Goal: Task Accomplishment & Management: Complete application form

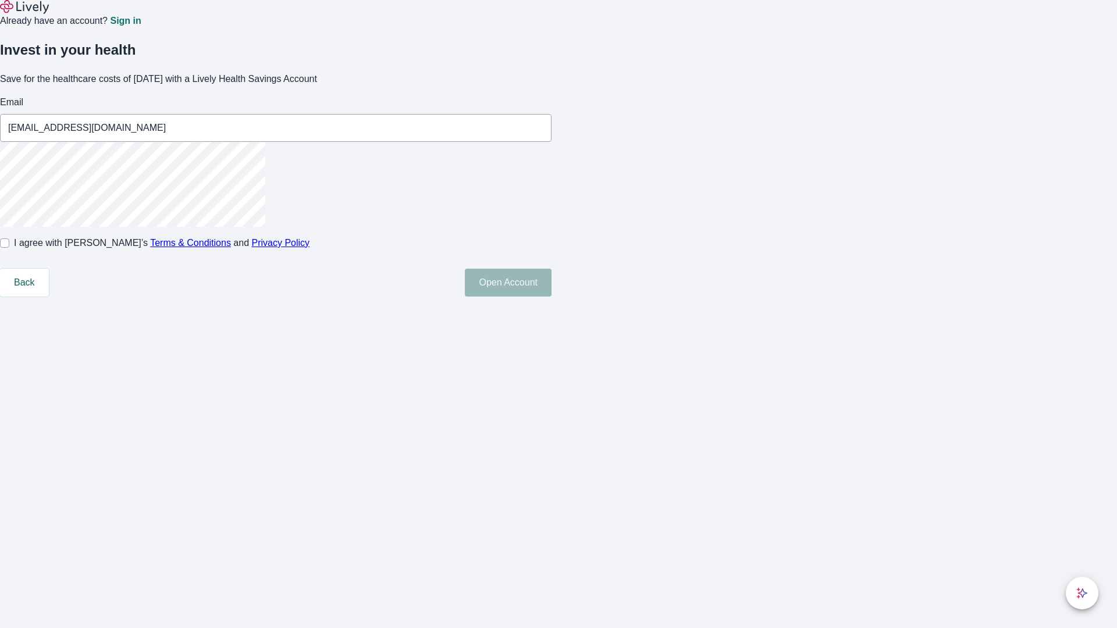
click at [9, 248] on input "I agree with Lively’s Terms & Conditions and Privacy Policy" at bounding box center [4, 242] width 9 height 9
checkbox input "true"
click at [551, 297] on button "Open Account" at bounding box center [508, 283] width 87 height 28
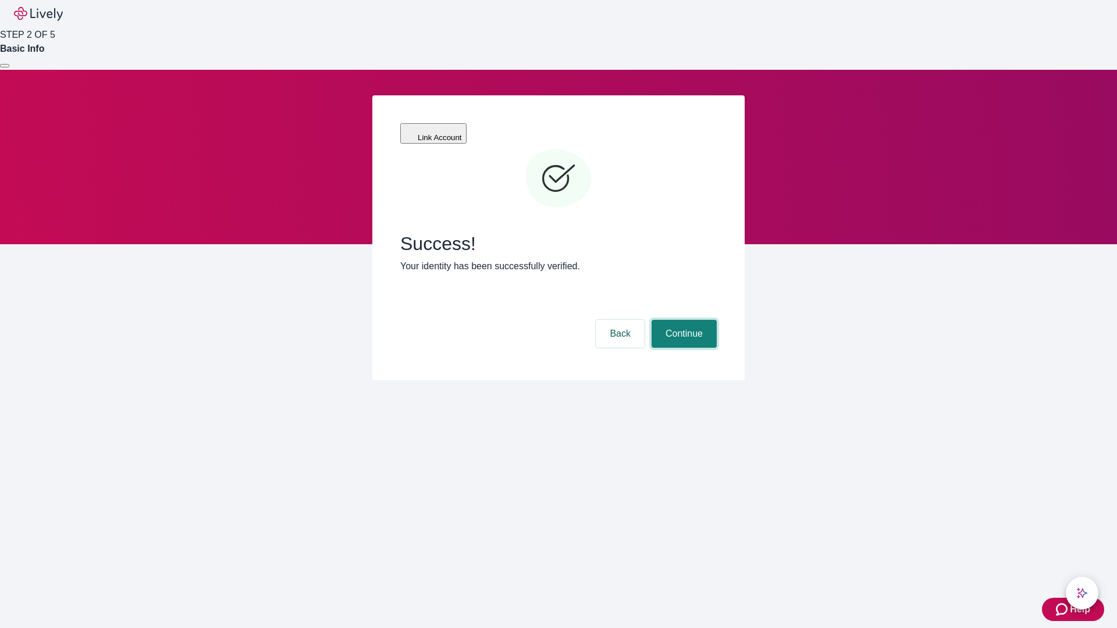
click at [682, 320] on button "Continue" at bounding box center [683, 334] width 65 height 28
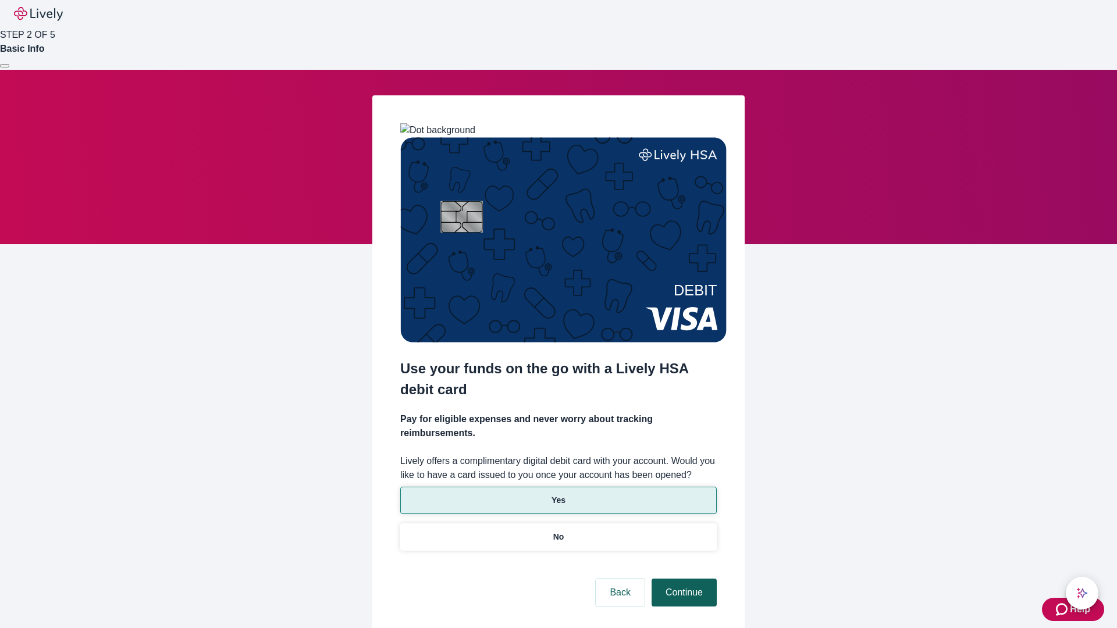
click at [558, 494] on p "Yes" at bounding box center [558, 500] width 14 height 12
click at [682, 579] on button "Continue" at bounding box center [683, 593] width 65 height 28
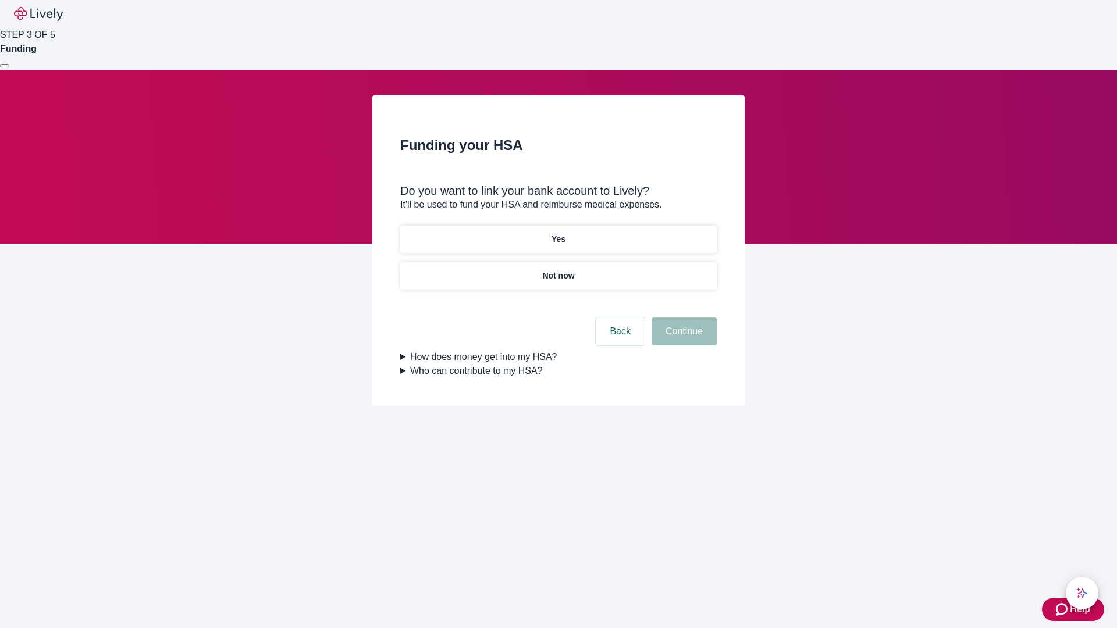
click at [558, 233] on p "Yes" at bounding box center [558, 239] width 14 height 12
click at [682, 318] on button "Continue" at bounding box center [683, 332] width 65 height 28
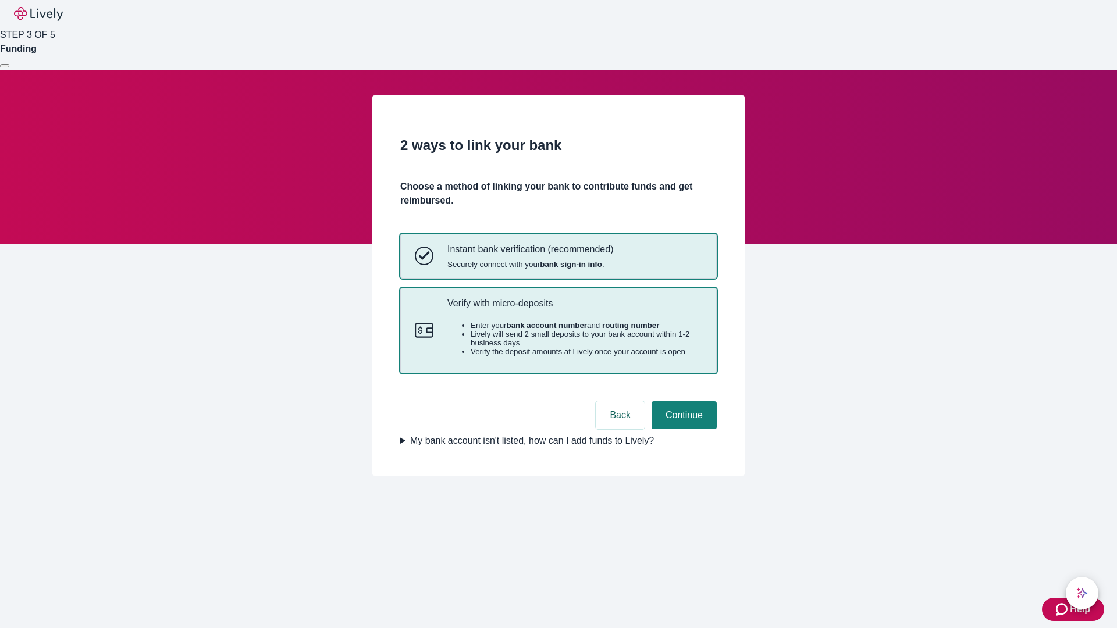
click at [574, 309] on p "Verify with micro-deposits" at bounding box center [574, 303] width 255 height 11
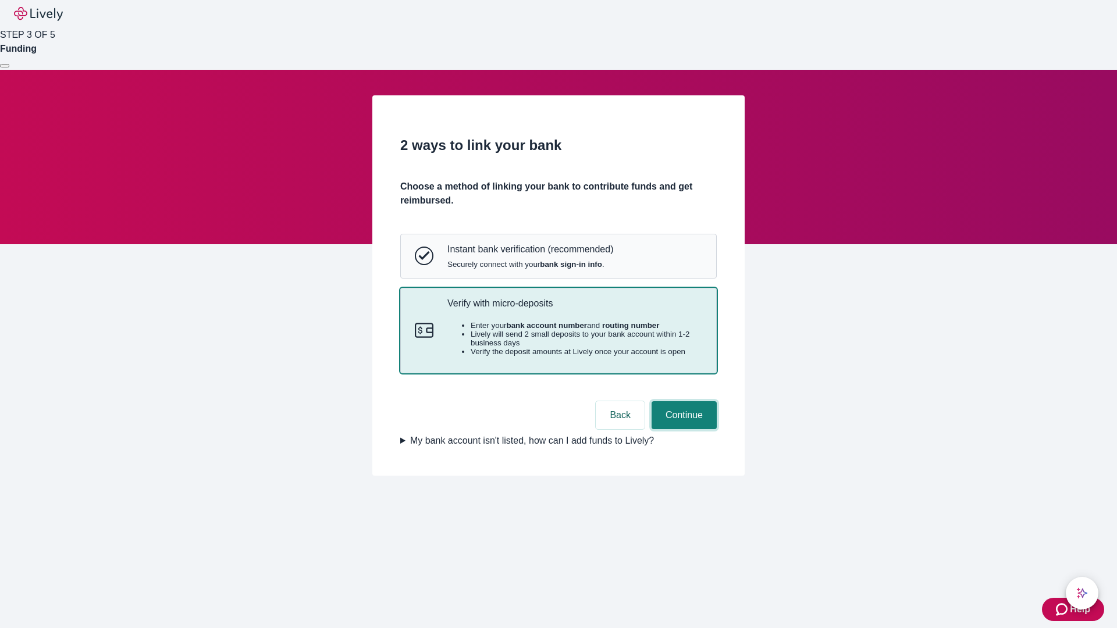
click at [682, 429] on button "Continue" at bounding box center [683, 415] width 65 height 28
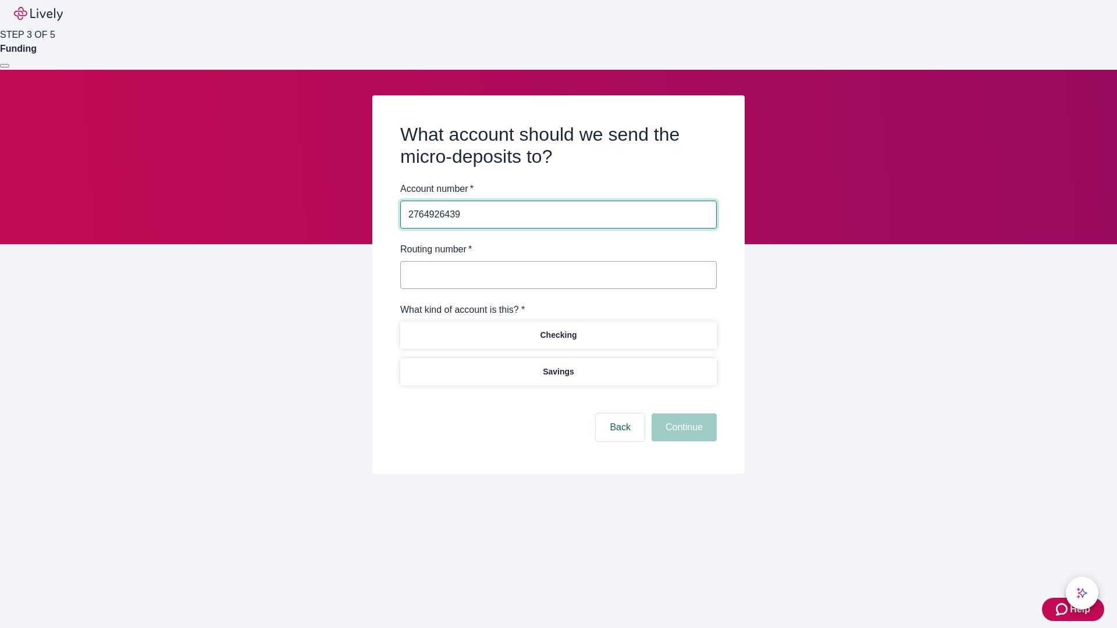
type input "2764926439"
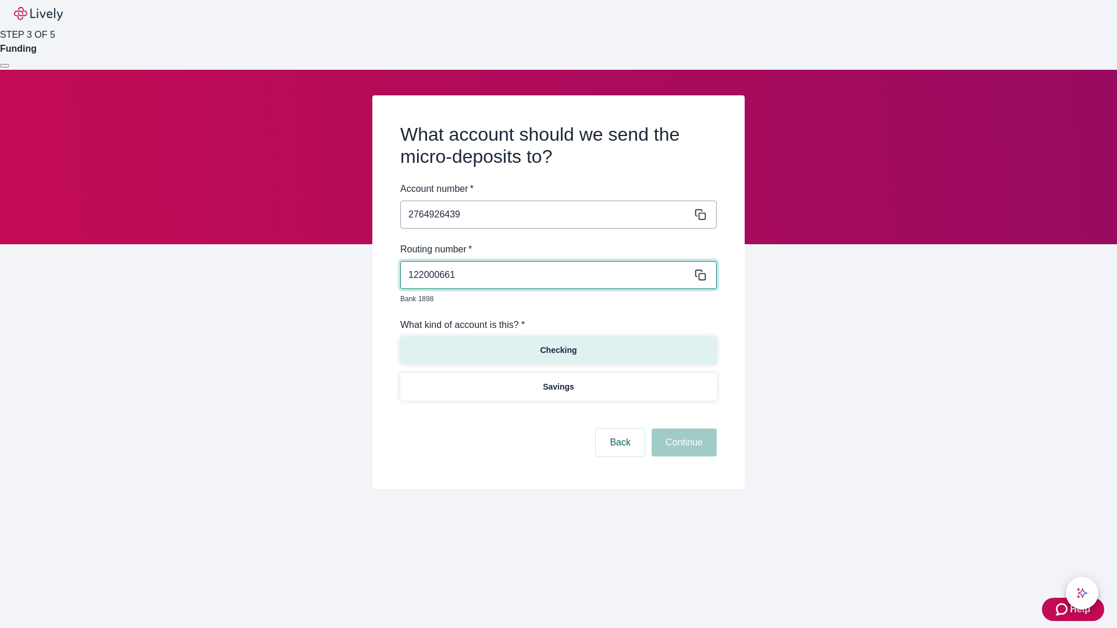
type input "122000661"
click at [558, 344] on p "Checking" at bounding box center [558, 350] width 37 height 12
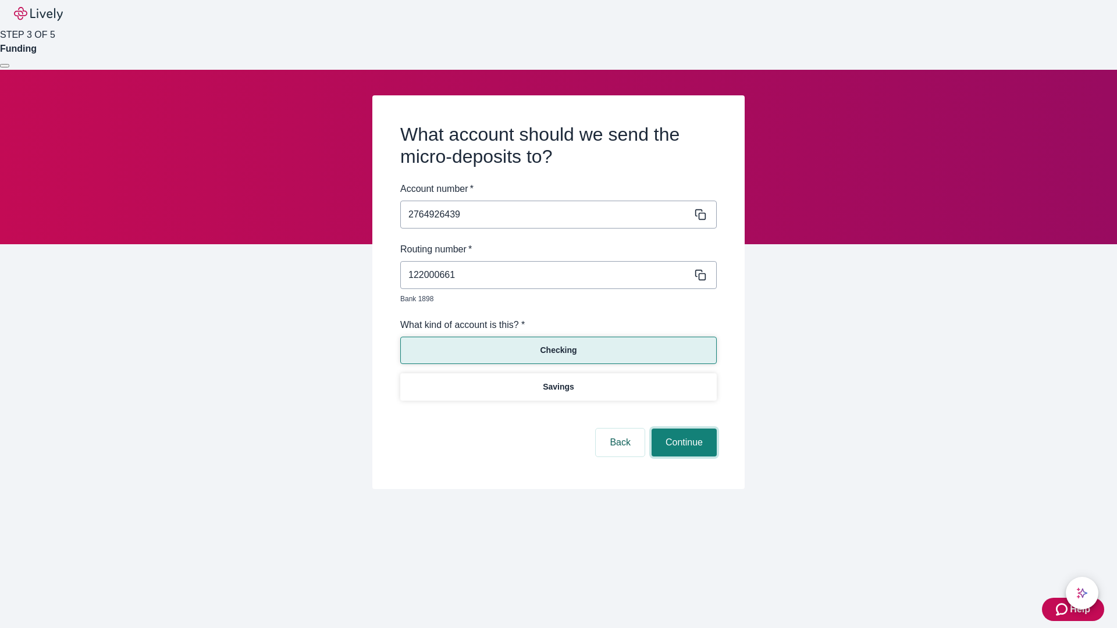
click at [682, 429] on button "Continue" at bounding box center [683, 443] width 65 height 28
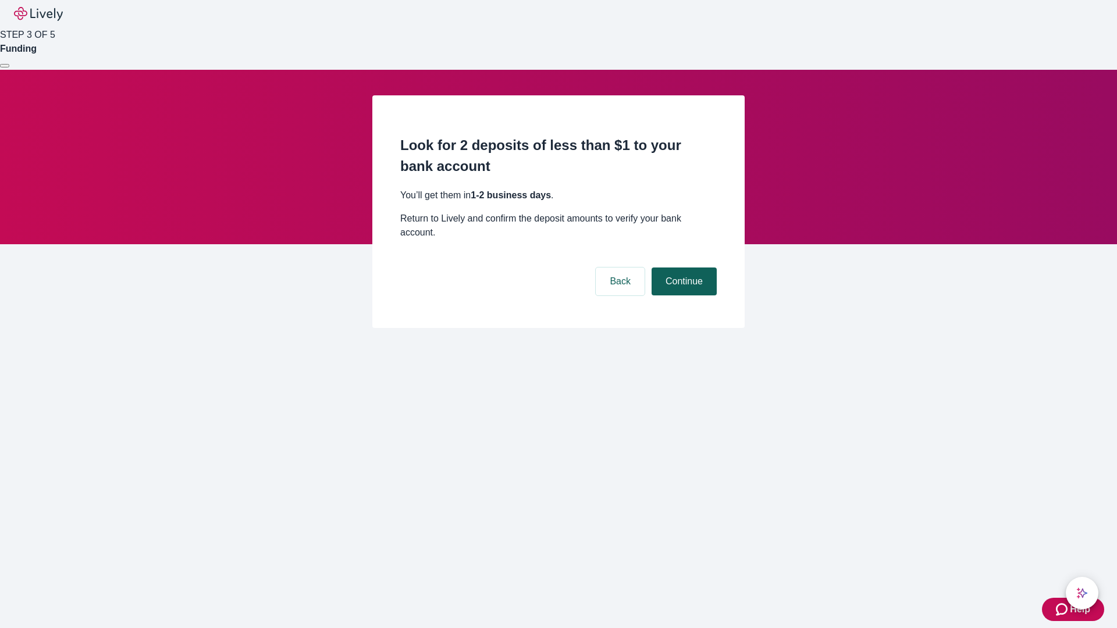
click at [682, 268] on button "Continue" at bounding box center [683, 282] width 65 height 28
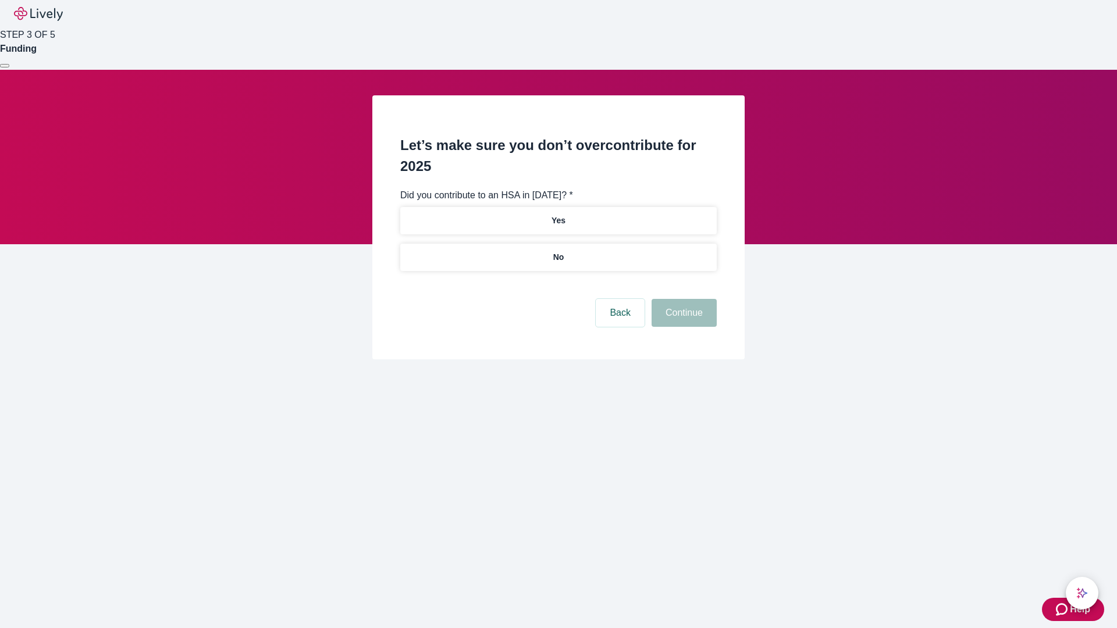
click at [558, 251] on p "No" at bounding box center [558, 257] width 11 height 12
click at [682, 299] on button "Continue" at bounding box center [683, 313] width 65 height 28
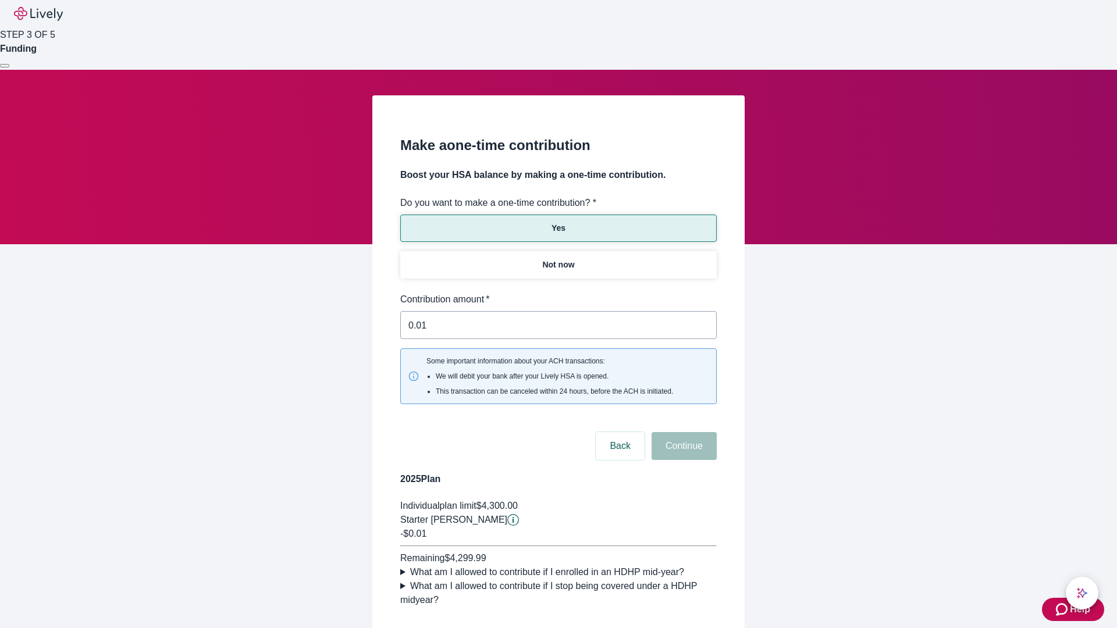
type input "0.01"
click at [682, 432] on button "Continue" at bounding box center [683, 446] width 65 height 28
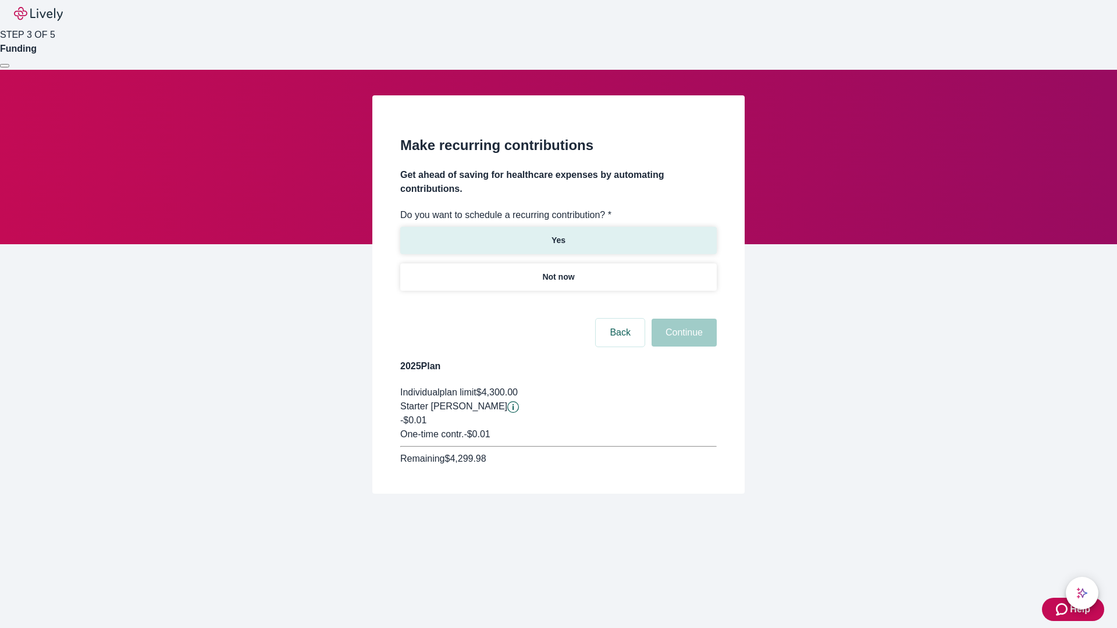
click at [558, 234] on p "Yes" at bounding box center [558, 240] width 14 height 12
click at [558, 305] on body "Help STEP 3 OF 5 Funding Make recurring contributions Get ahead of saving for h…" at bounding box center [558, 275] width 1117 height 550
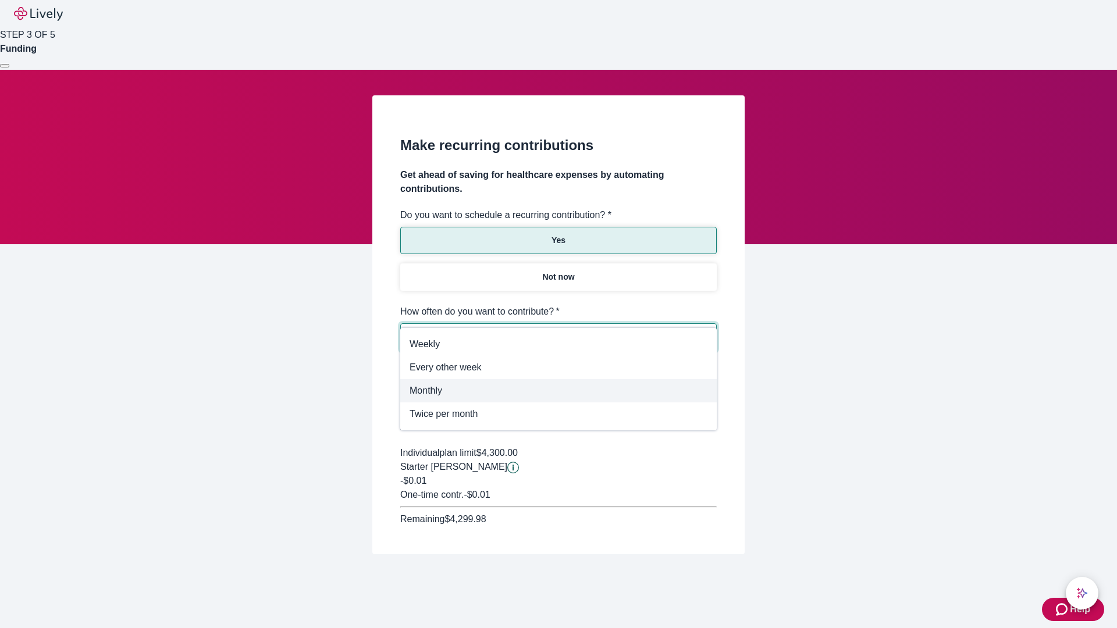
click at [558, 391] on span "Monthly" at bounding box center [558, 391] width 298 height 14
type input "Monthly"
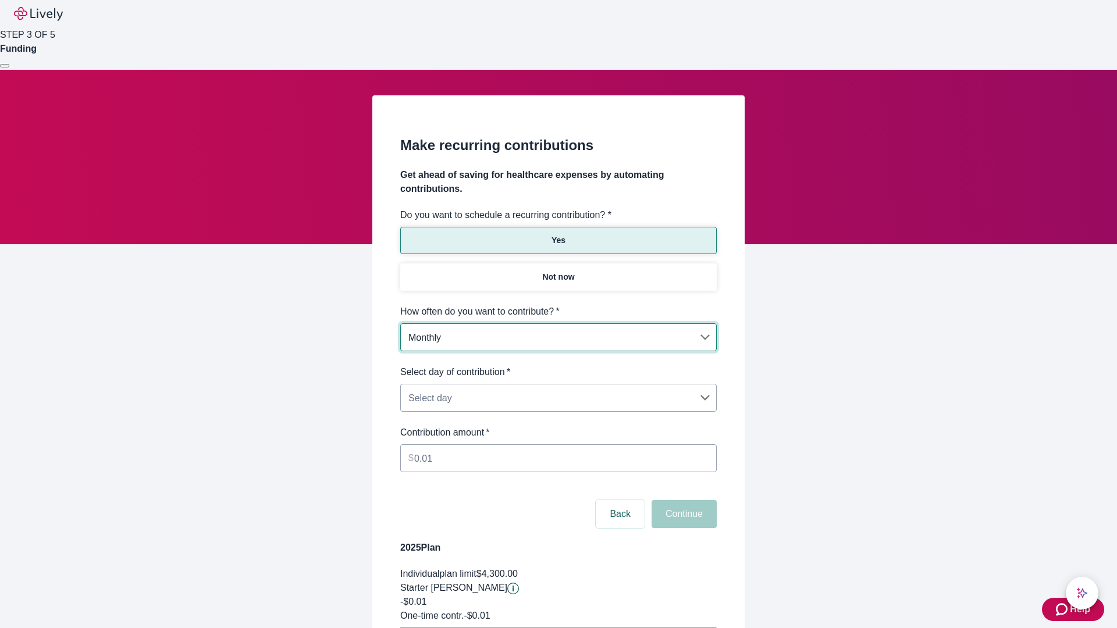
click at [558, 365] on body "Help STEP 3 OF 5 Funding Make recurring contributions Get ahead of saving for h…" at bounding box center [558, 365] width 1117 height 731
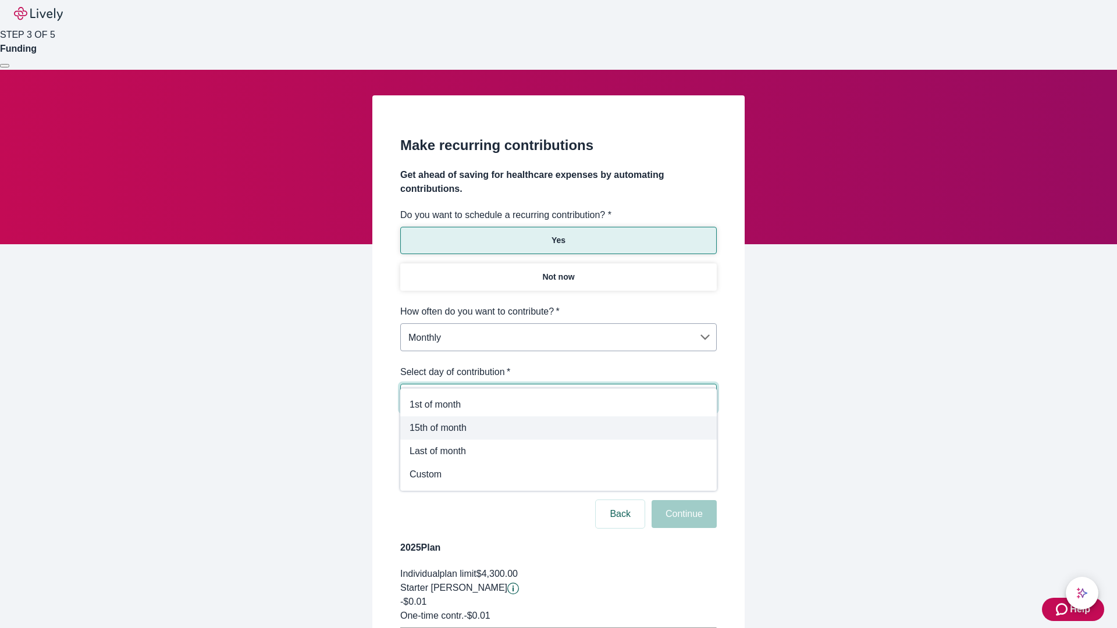
click at [558, 428] on span "15th of month" at bounding box center [558, 428] width 298 height 14
type input "Monthly15th"
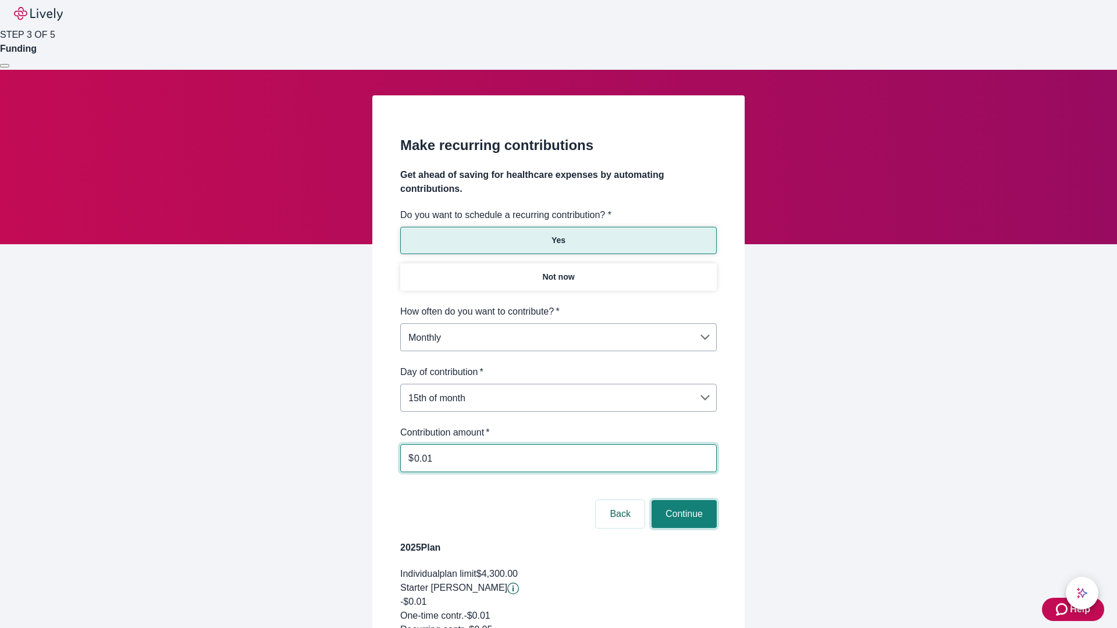
click at [682, 500] on button "Continue" at bounding box center [683, 514] width 65 height 28
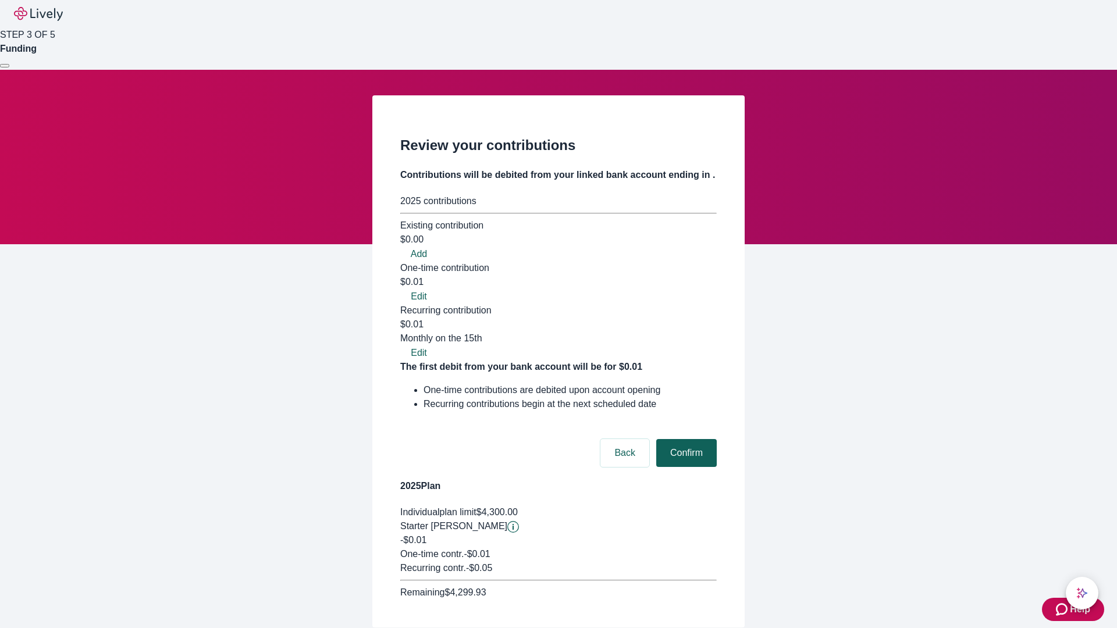
click at [685, 439] on button "Confirm" at bounding box center [686, 453] width 60 height 28
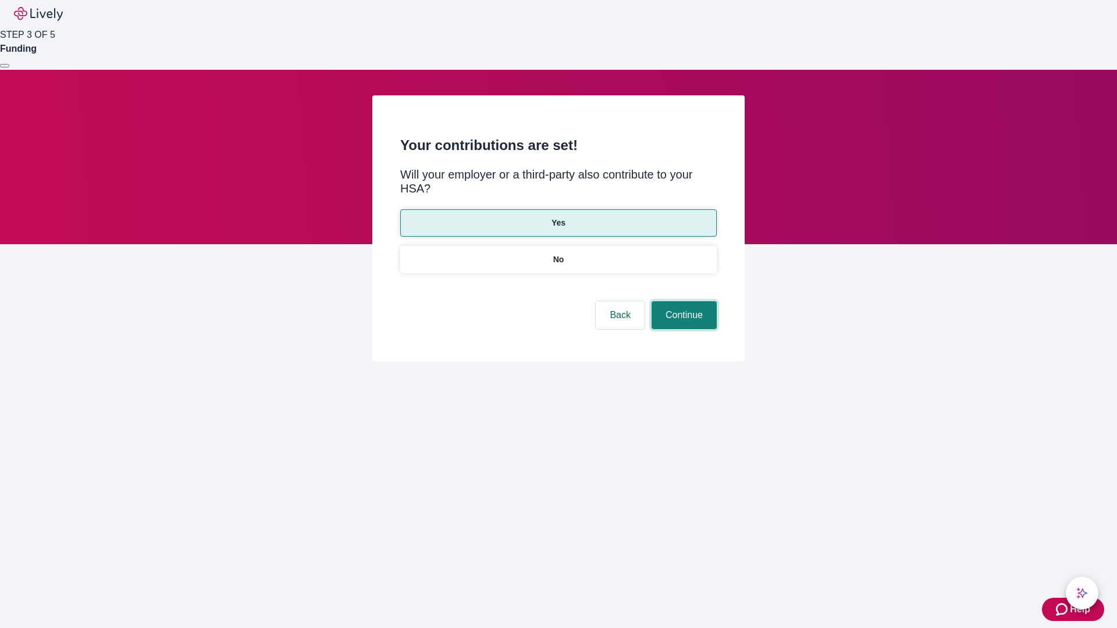
click at [682, 301] on button "Continue" at bounding box center [683, 315] width 65 height 28
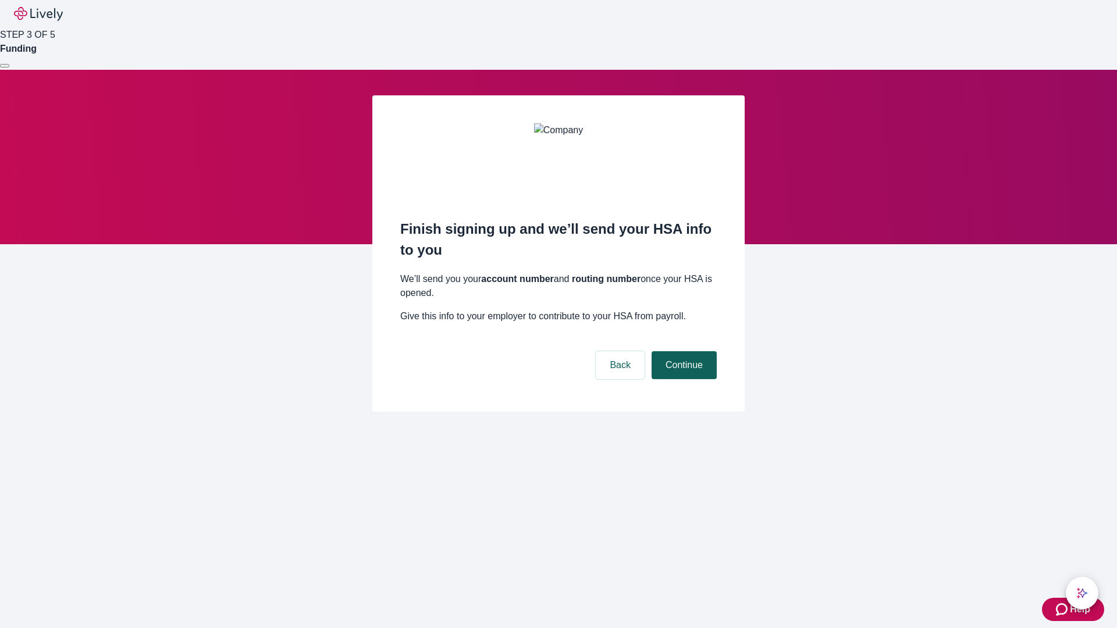
click at [682, 351] on button "Continue" at bounding box center [683, 365] width 65 height 28
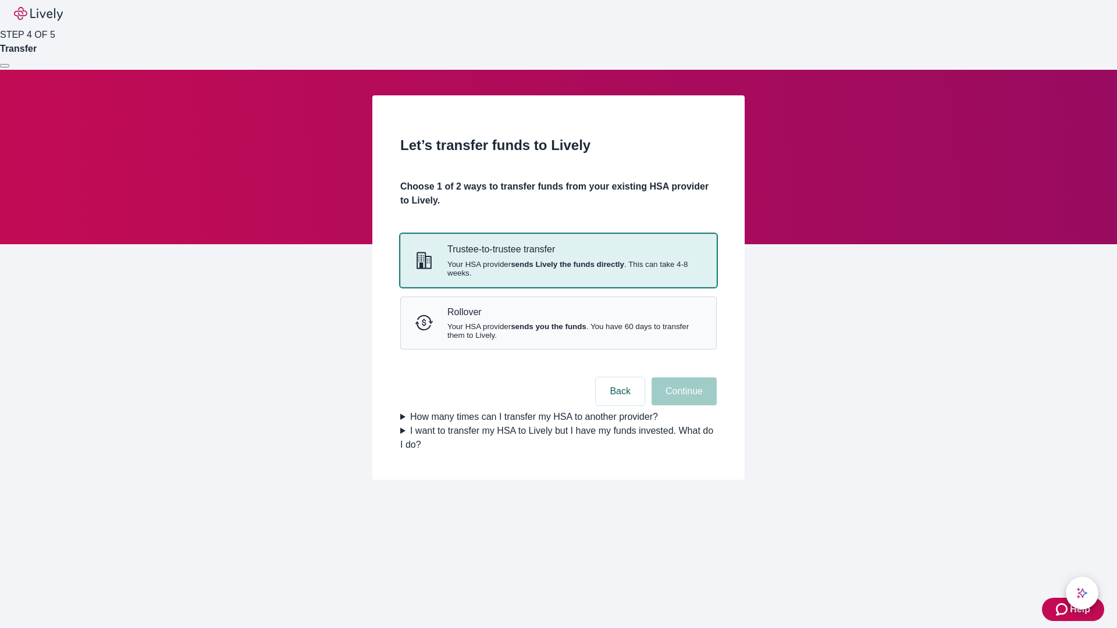
click at [558, 269] on strong "sends Lively the funds directly" at bounding box center [567, 264] width 113 height 9
click at [682, 405] on button "Continue" at bounding box center [683, 391] width 65 height 28
